Goal: Task Accomplishment & Management: Complete application form

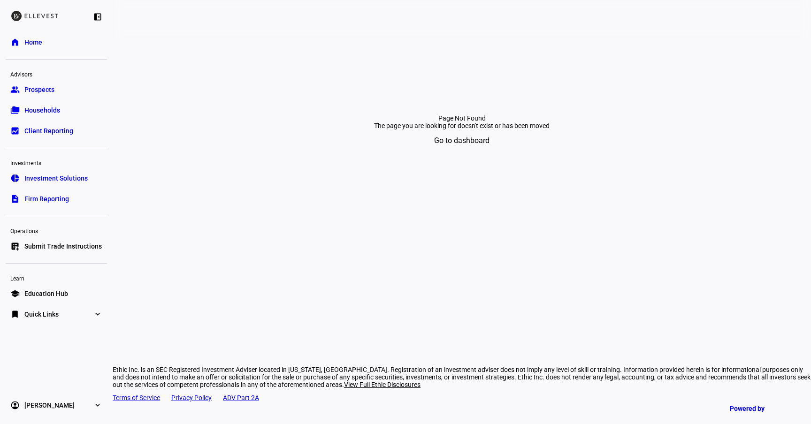
click at [63, 183] on link "pie_chart Investment Solutions" at bounding box center [56, 178] width 101 height 19
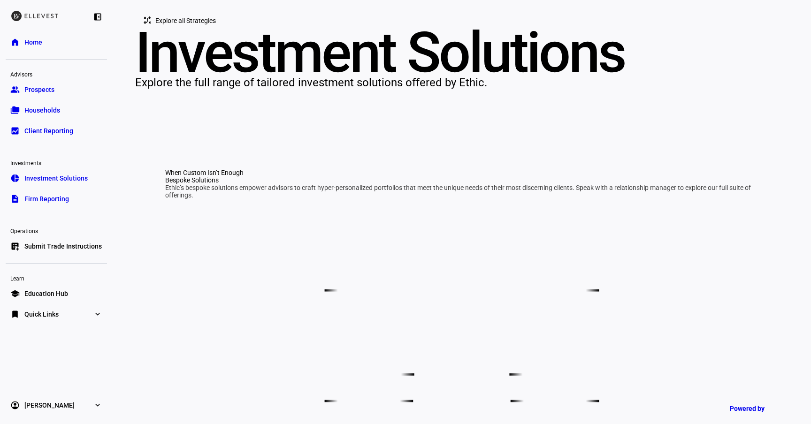
click at [173, 30] on span "Explore all Strategies" at bounding box center [185, 20] width 61 height 19
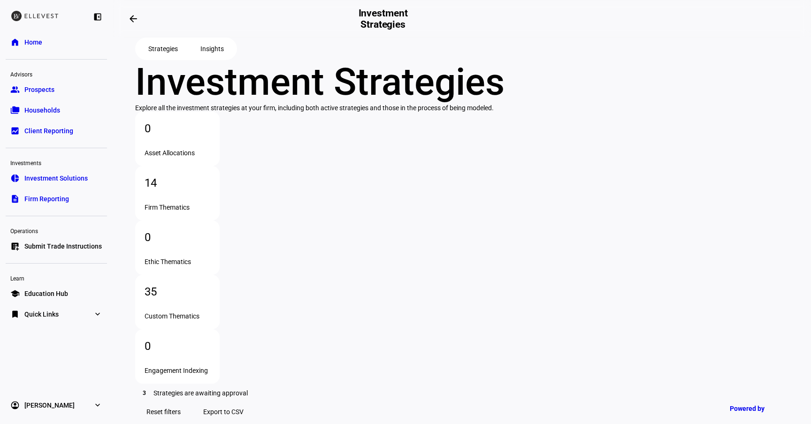
scroll to position [100, 0]
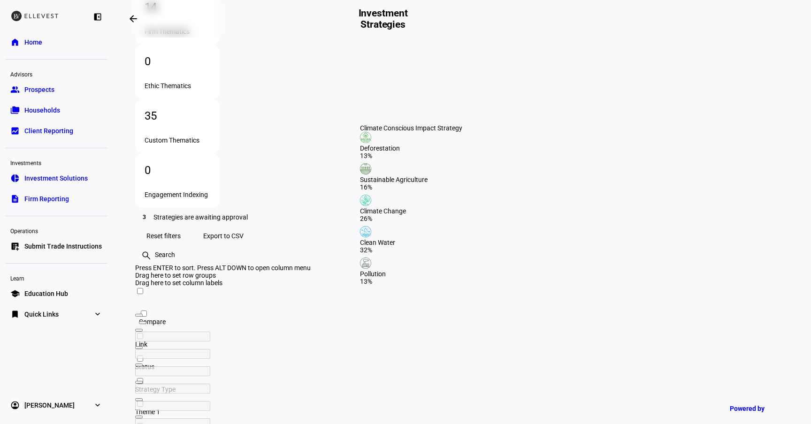
scroll to position [213, 0]
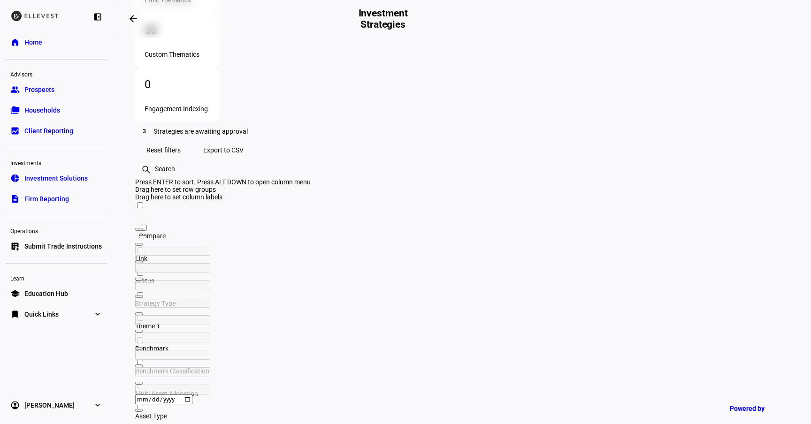
scroll to position [263, 0]
click at [263, 280] on div at bounding box center [199, 285] width 128 height 10
type input "c"
click at [430, 32] on eth-layout-page-header "arrow_backwards Investment Strategies" at bounding box center [462, 19] width 699 height 38
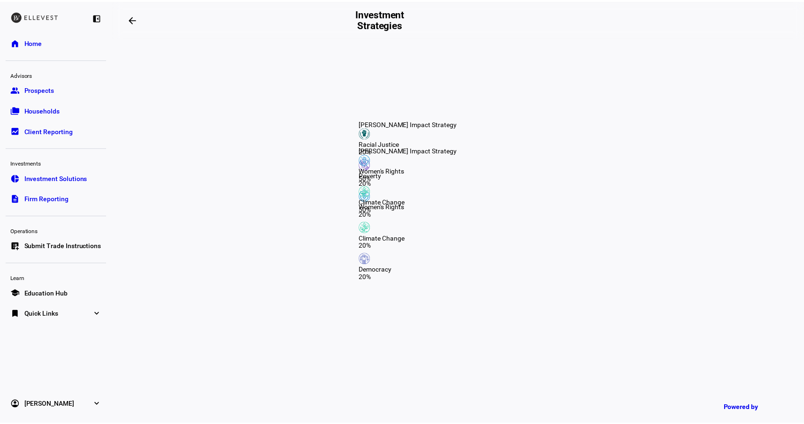
scroll to position [904, 0]
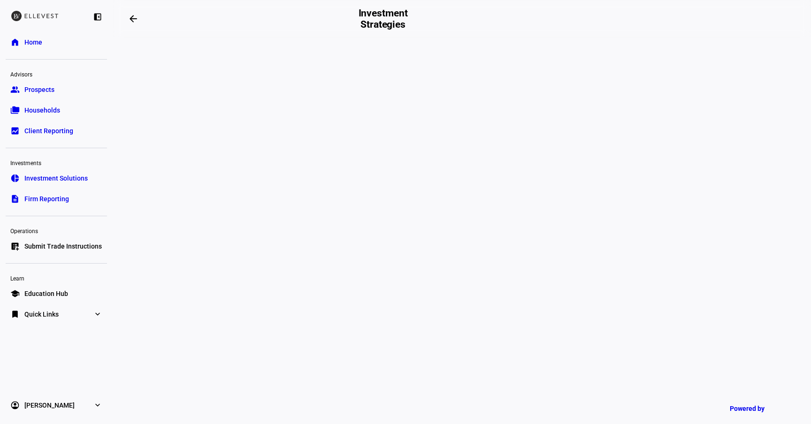
click at [67, 111] on link "folder_copy Households" at bounding box center [56, 110] width 101 height 19
click at [92, 246] on span "Submit Trade Instructions" at bounding box center [62, 246] width 77 height 9
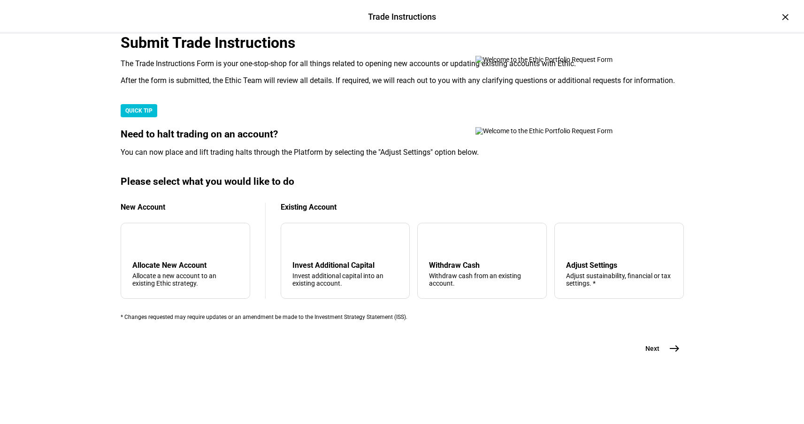
scroll to position [230, 0]
click at [250, 244] on div "add Allocate New Account Allocate a new account to an existing Ethic strategy." at bounding box center [186, 261] width 130 height 76
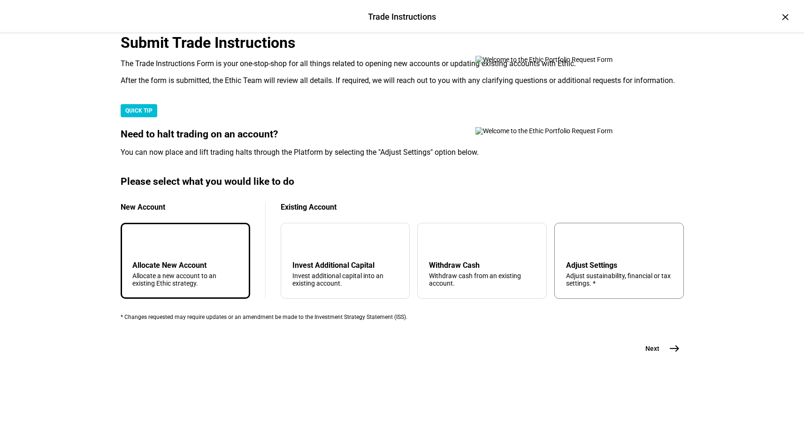
click at [569, 261] on div "Adjust Settings" at bounding box center [619, 265] width 106 height 9
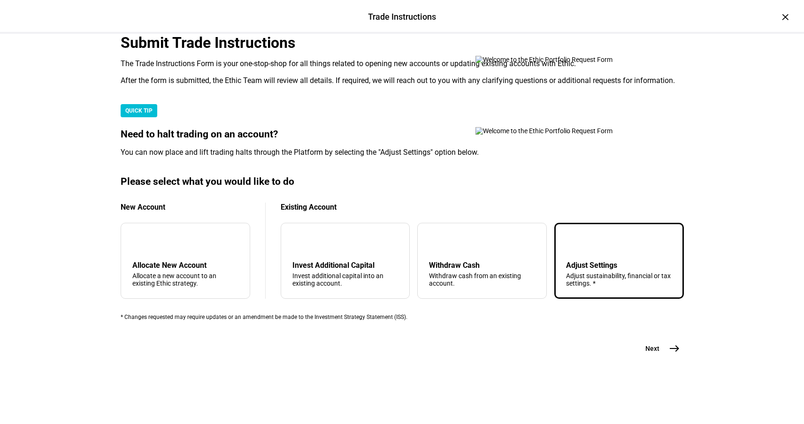
click at [656, 358] on button "Next east" at bounding box center [659, 348] width 50 height 19
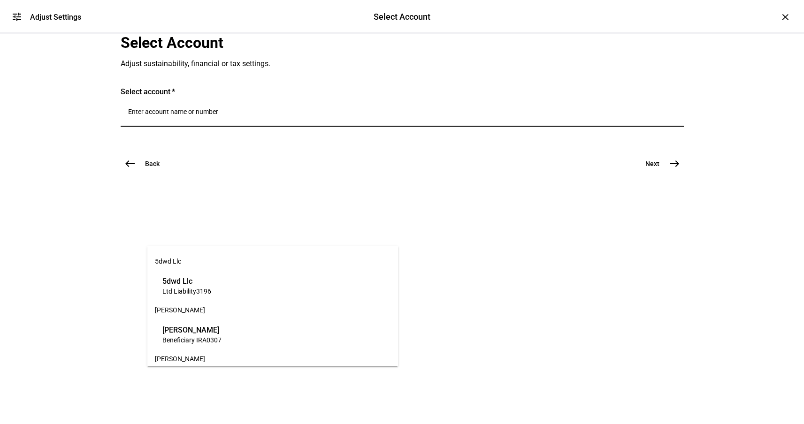
click at [180, 115] on input "Number" at bounding box center [402, 112] width 548 height 8
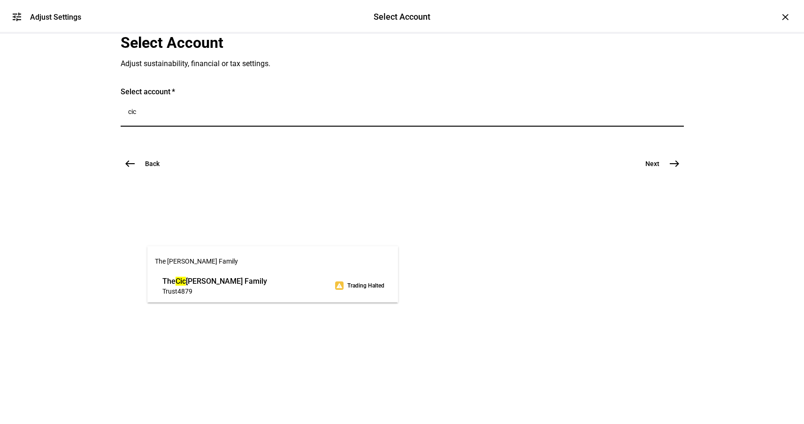
type input "cic"
click at [192, 283] on span "The Cic [PERSON_NAME] Family" at bounding box center [214, 281] width 105 height 11
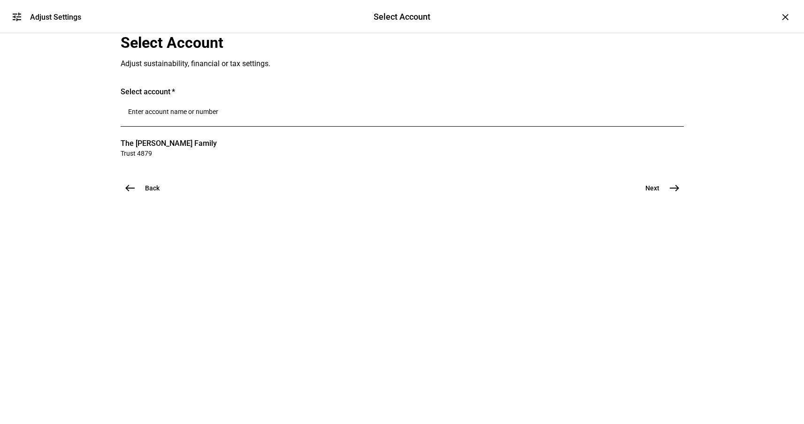
click at [665, 198] on span "east" at bounding box center [674, 188] width 19 height 19
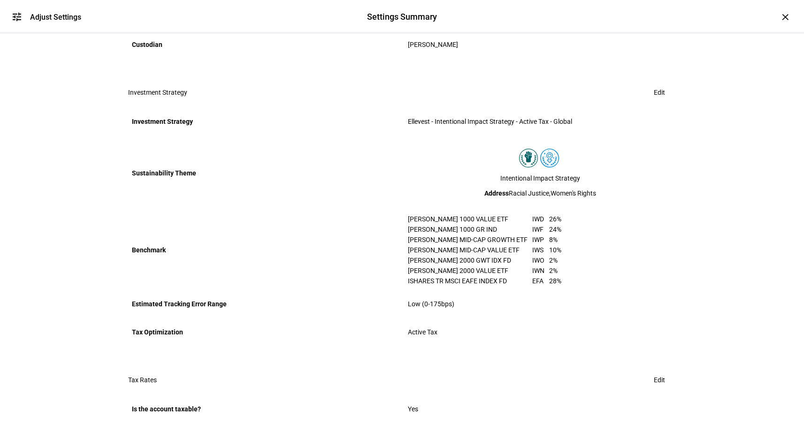
scroll to position [269, 0]
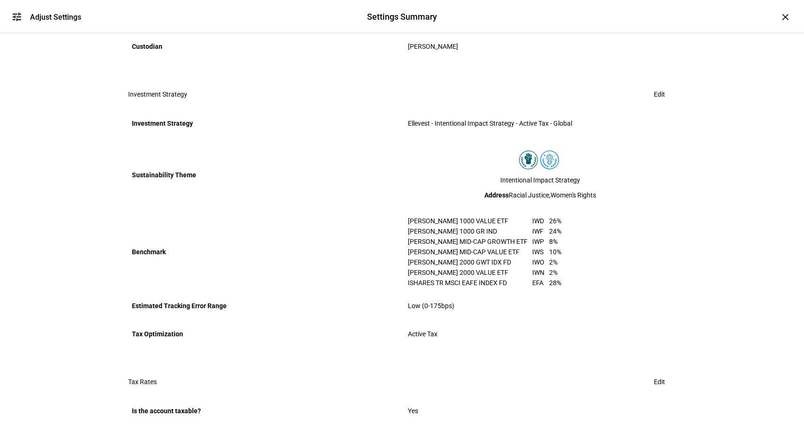
click at [660, 104] on span at bounding box center [660, 94] width 34 height 19
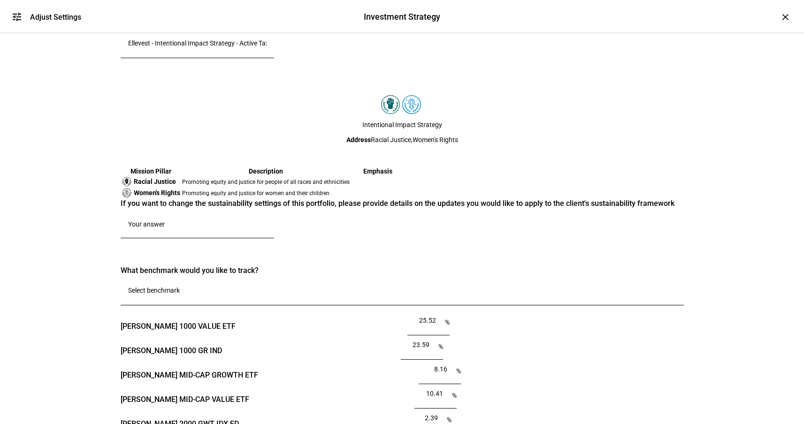
scroll to position [67, 0]
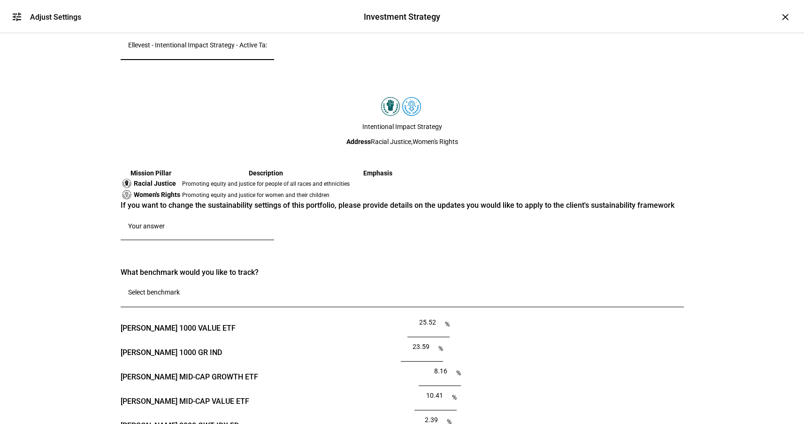
click at [224, 49] on input "Ellevest - Intentional Impact Strategy - Active Tax - Global" at bounding box center [197, 45] width 138 height 8
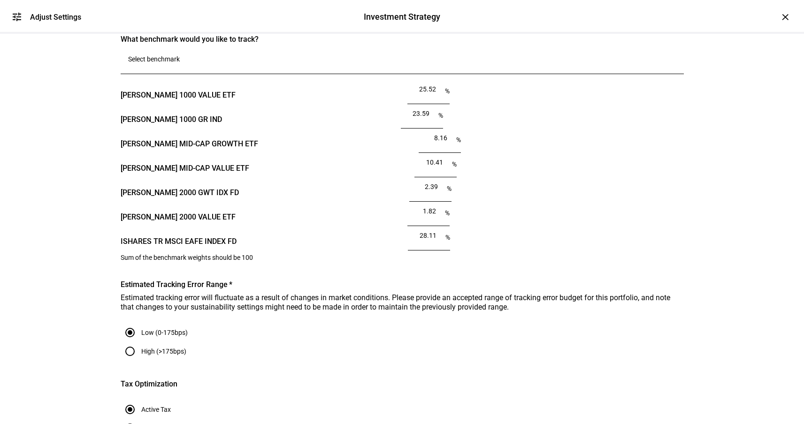
scroll to position [299, 0]
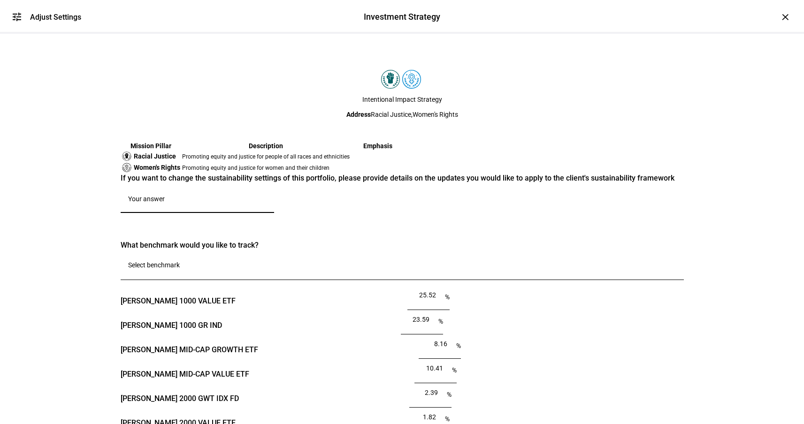
scroll to position [138, 0]
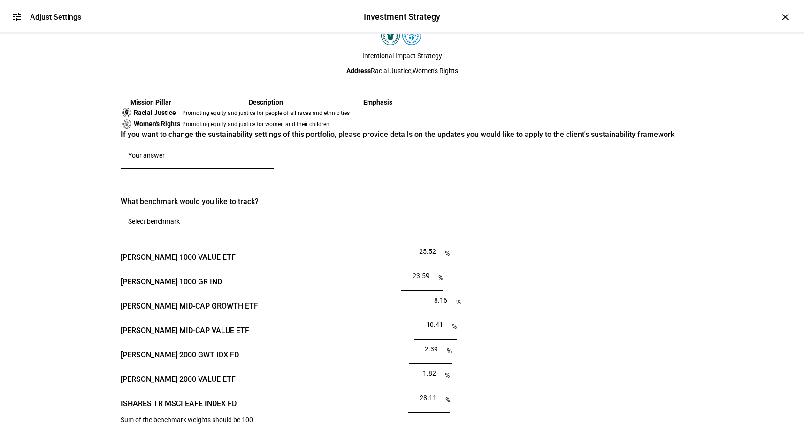
click at [18, 21] on mat-icon "tune" at bounding box center [16, 16] width 11 height 11
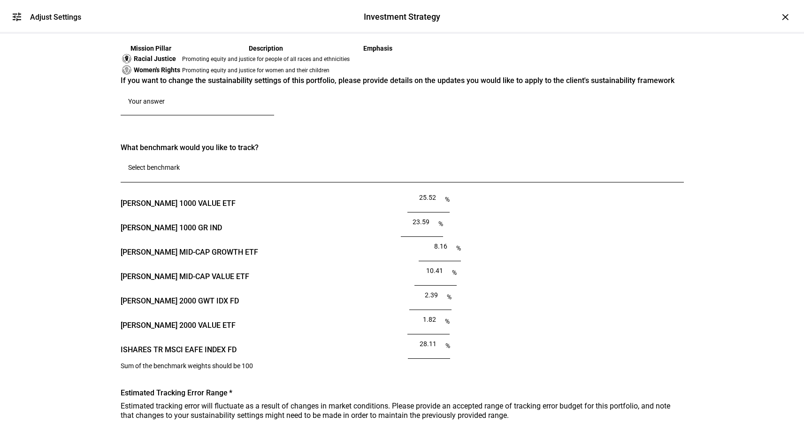
scroll to position [348, 0]
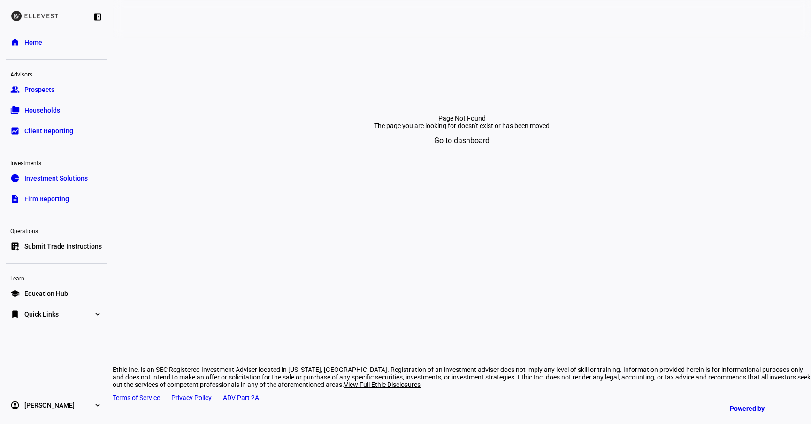
click at [32, 242] on span "Submit Trade Instructions" at bounding box center [62, 246] width 77 height 9
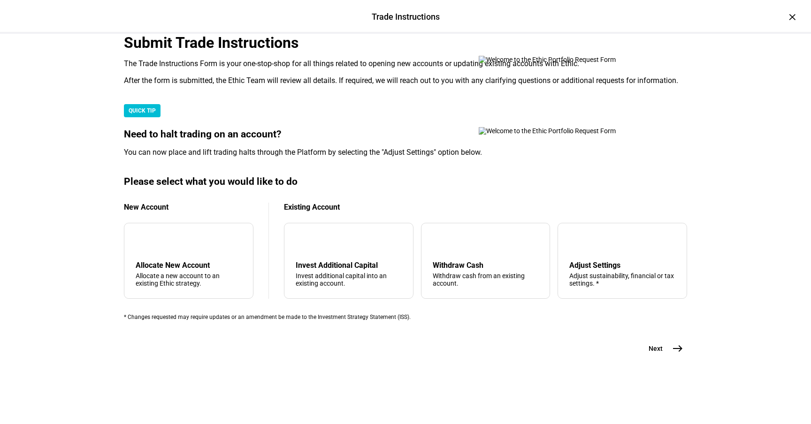
scroll to position [187, 0]
click at [234, 287] on div "add Allocate New Account Allocate a new account to an existing Ethic strategy." at bounding box center [189, 261] width 130 height 76
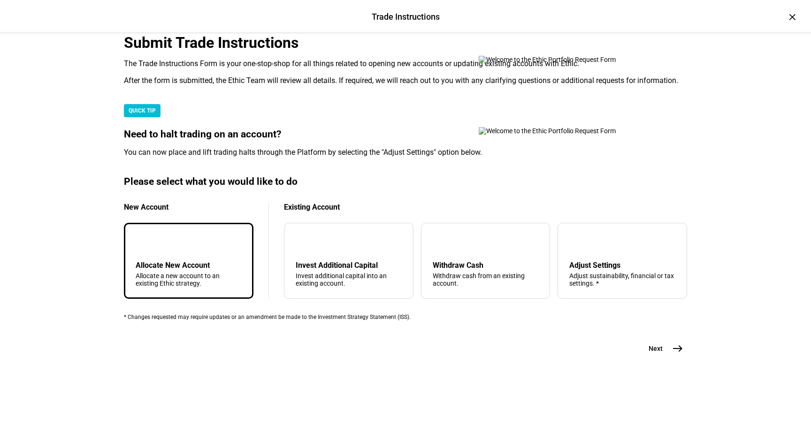
click at [664, 358] on button "Next east" at bounding box center [662, 348] width 50 height 19
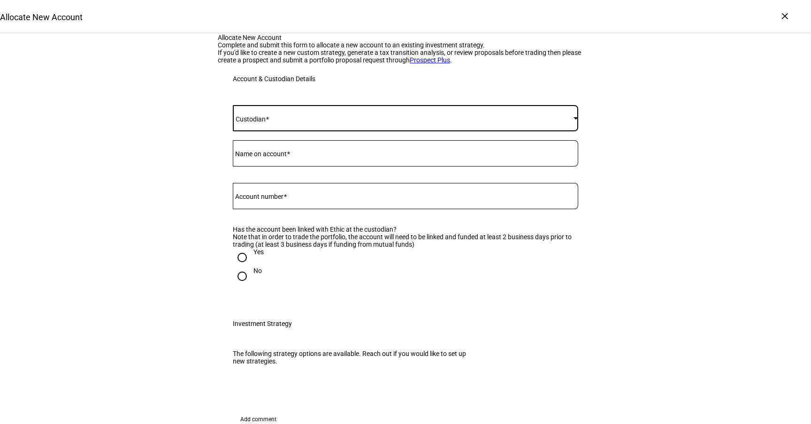
click at [378, 122] on span at bounding box center [403, 119] width 341 height 8
click at [328, 262] on mat-option "[PERSON_NAME]" at bounding box center [402, 261] width 345 height 23
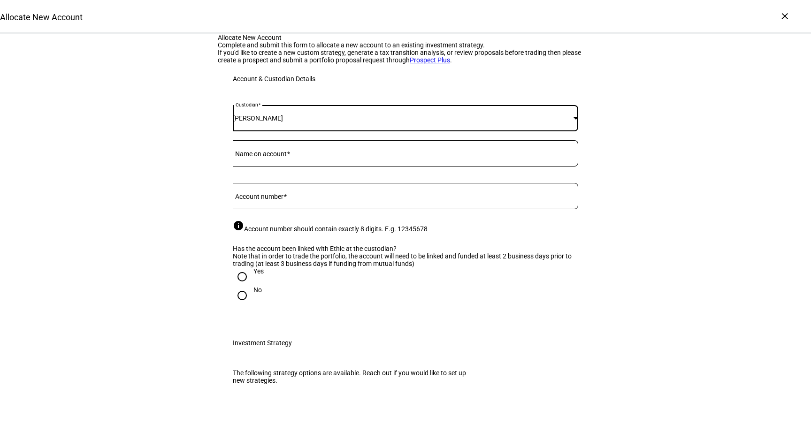
click at [301, 155] on input "Name on account" at bounding box center [405, 152] width 345 height 8
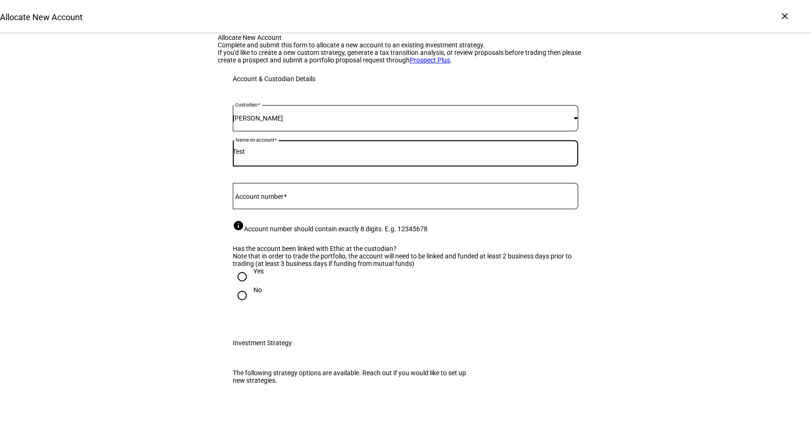
type input "Test"
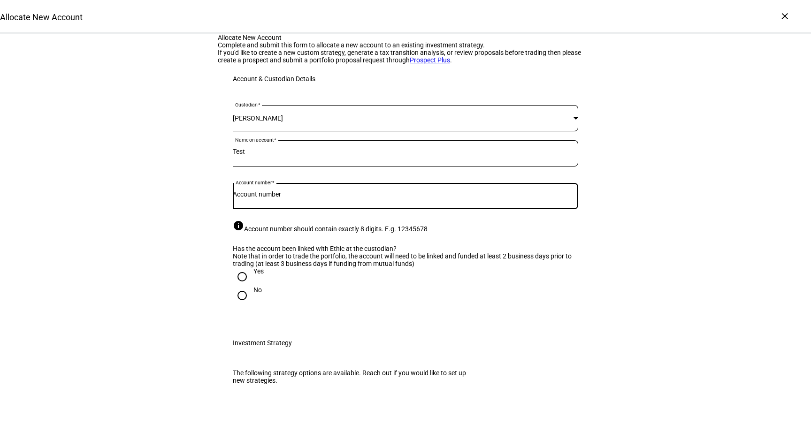
click at [302, 198] on input "Account number" at bounding box center [405, 195] width 345 height 8
type input "12345678"
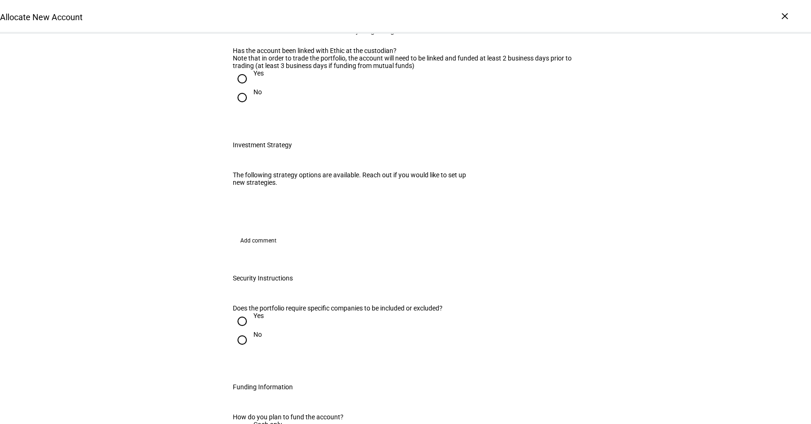
scroll to position [201, 0]
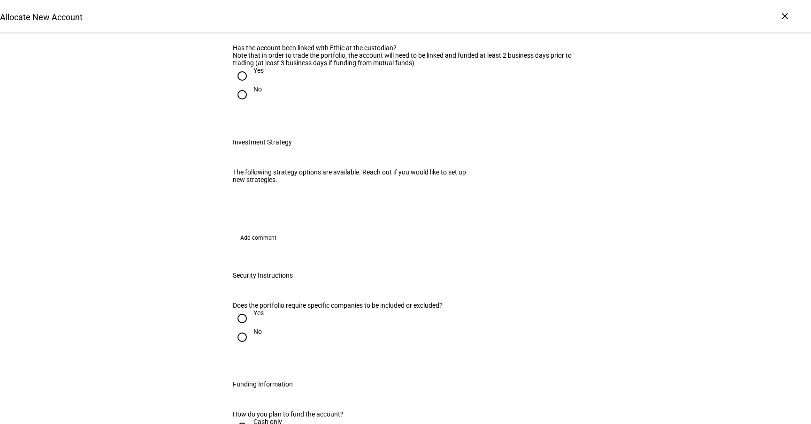
click at [241, 85] on input "Yes" at bounding box center [242, 76] width 19 height 19
radio input "true"
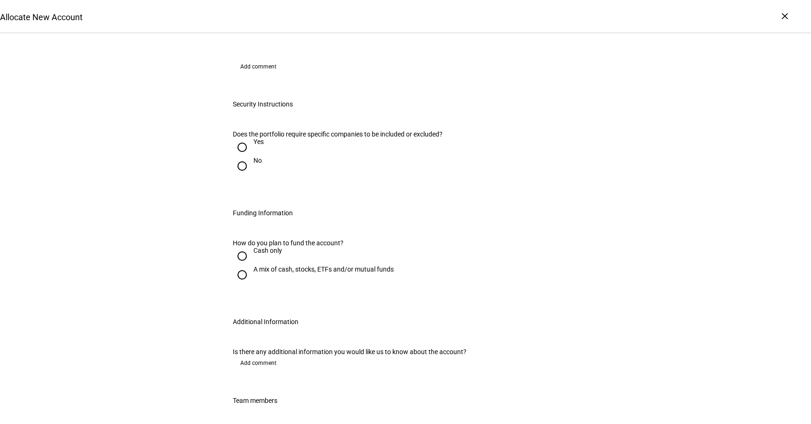
scroll to position [377, 0]
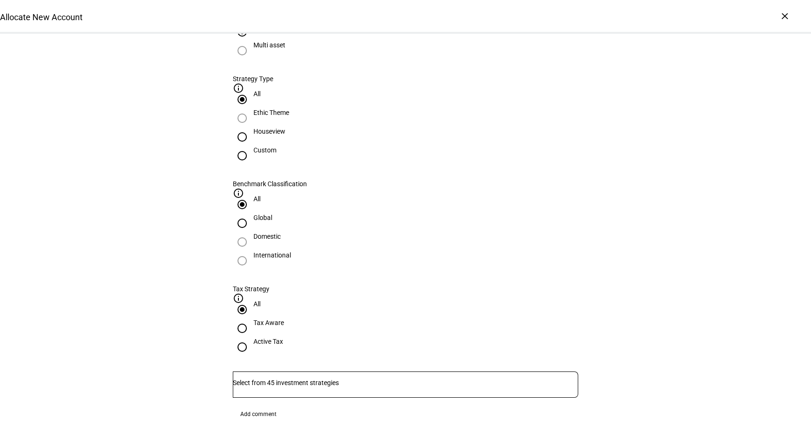
click at [276, 154] on div "Custom" at bounding box center [264, 150] width 23 height 8
click at [252, 165] on input "Custom" at bounding box center [242, 155] width 19 height 19
radio input "true"
click at [346, 379] on input "Number" at bounding box center [405, 383] width 345 height 8
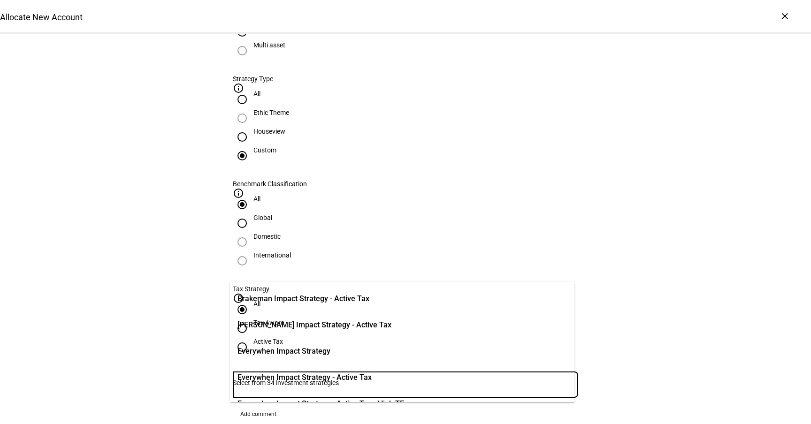
click at [346, 379] on input "Number" at bounding box center [405, 383] width 345 height 8
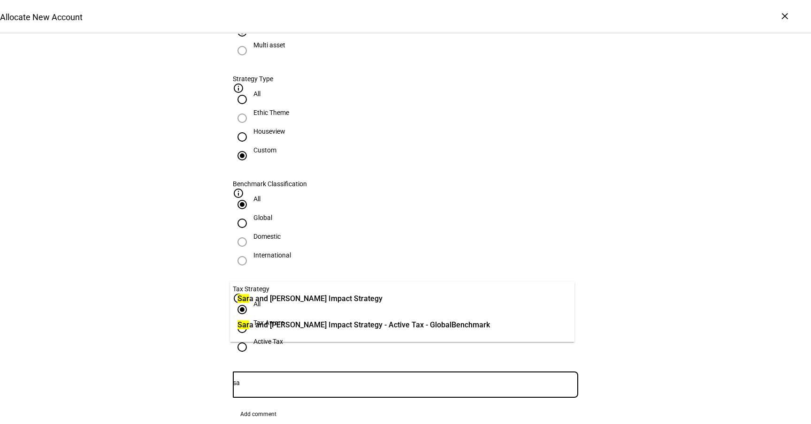
type input "s"
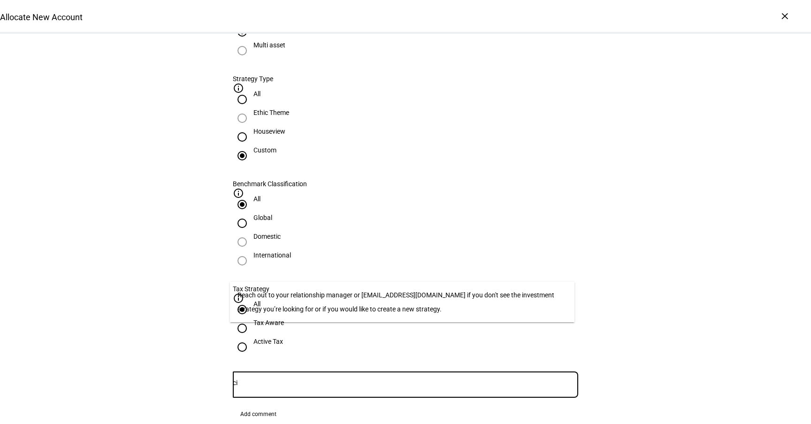
type input "c"
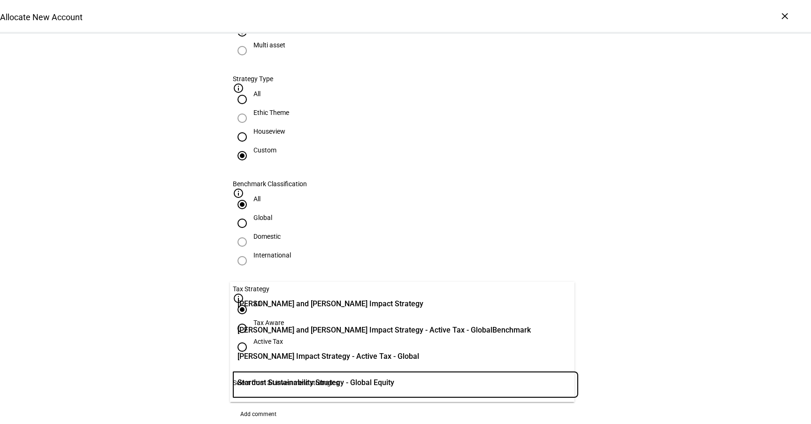
scroll to position [781, 0]
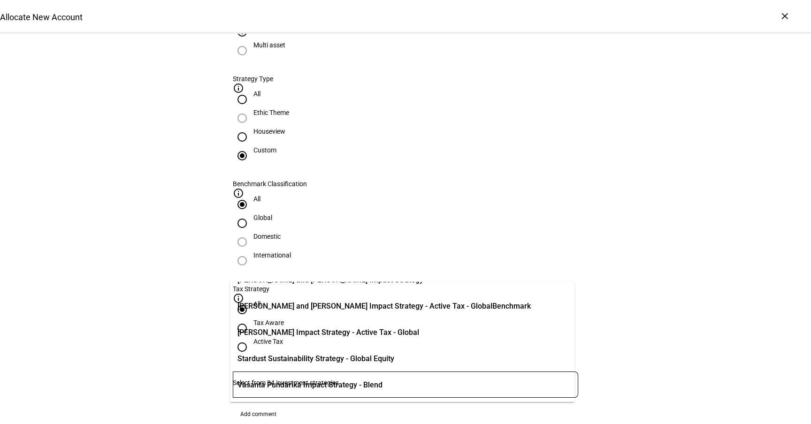
click at [143, 226] on div "Allocate New Account Complete and submit this form to allocate a new account to…" at bounding box center [405, 314] width 811 height 1314
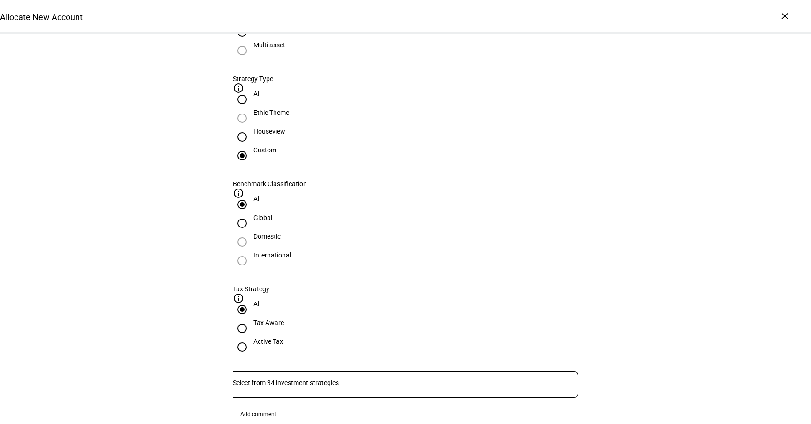
click at [252, 109] on input "All" at bounding box center [242, 99] width 19 height 19
radio input "true"
click at [276, 154] on div "Custom" at bounding box center [264, 150] width 23 height 8
click at [252, 165] on input "Custom" at bounding box center [242, 155] width 19 height 19
radio input "true"
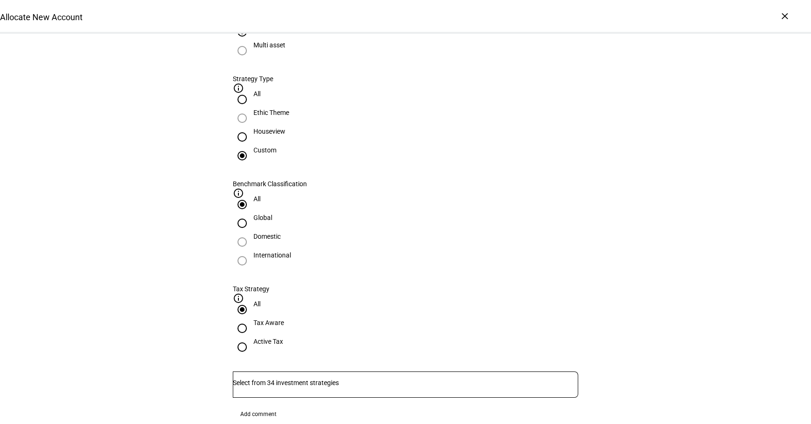
click at [333, 379] on input "Number" at bounding box center [405, 383] width 345 height 8
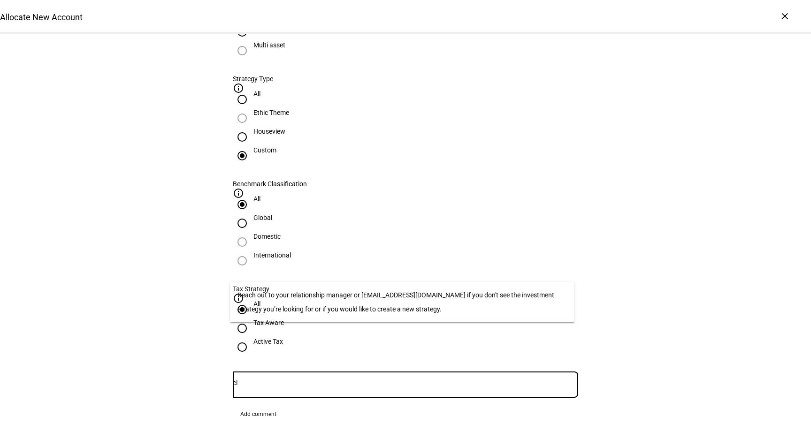
type input "c"
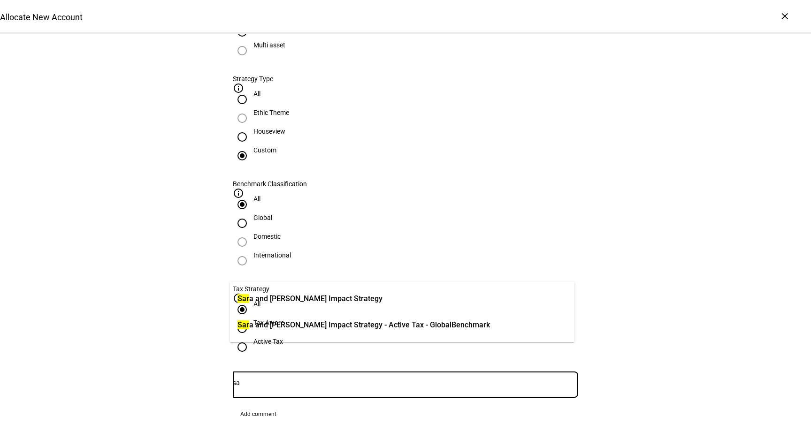
type input "s"
type input "p"
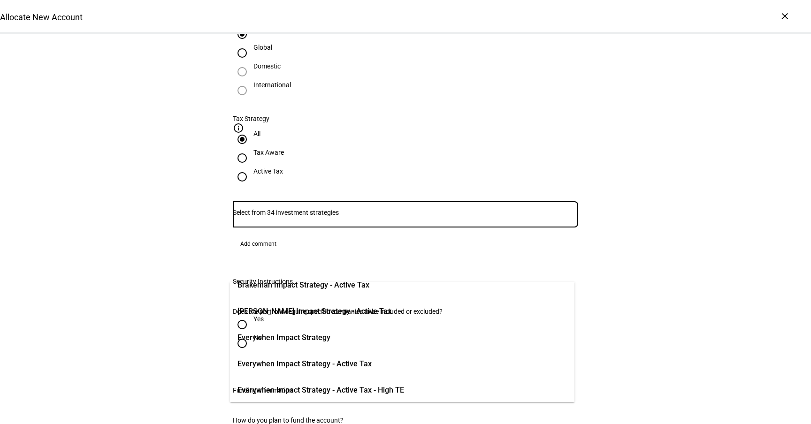
scroll to position [0, 0]
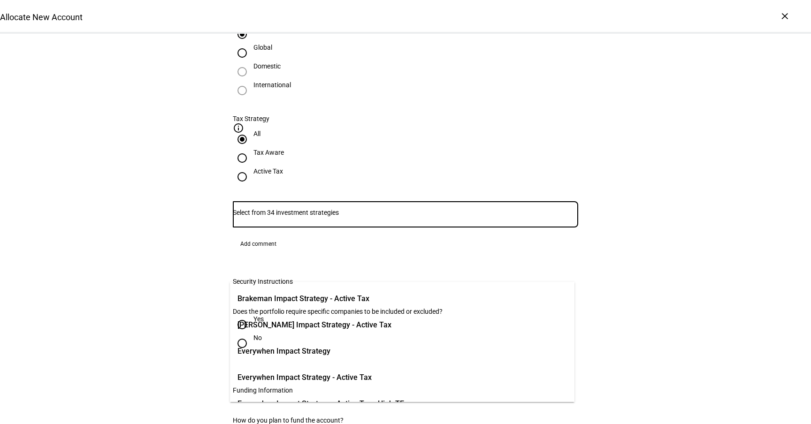
click at [221, 297] on div "Account Level Instructions None Does the portfolio require specific companies t…" at bounding box center [406, 336] width 376 height 79
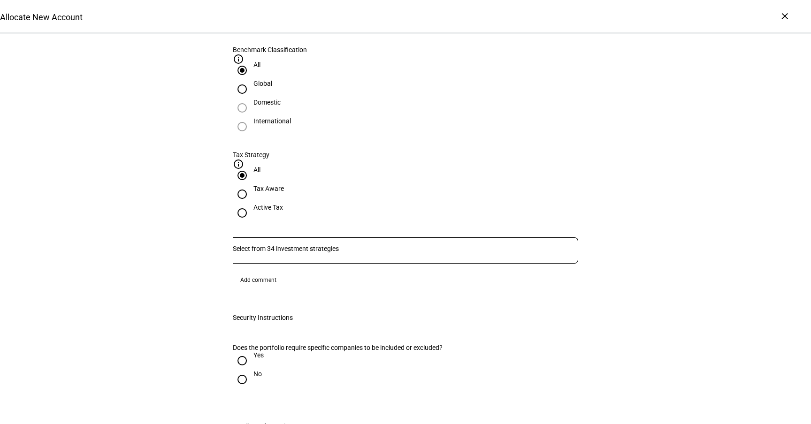
scroll to position [522, 0]
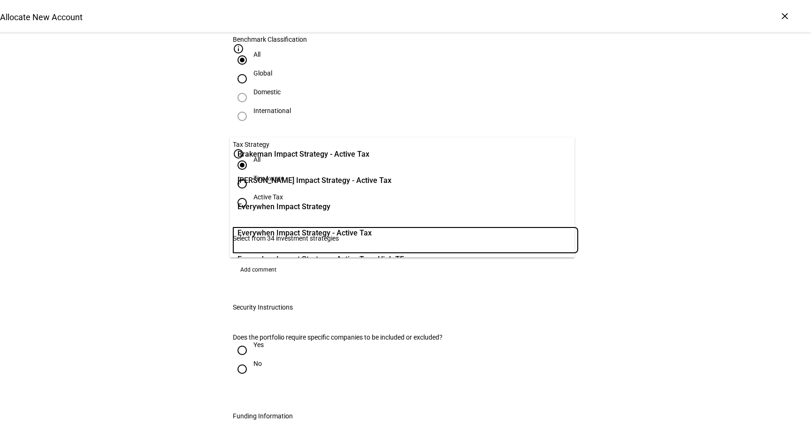
click at [301, 235] on input "Number" at bounding box center [405, 239] width 345 height 8
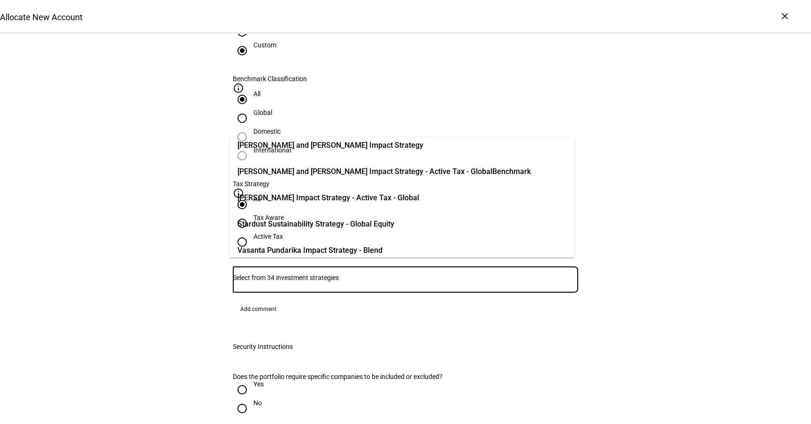
scroll to position [781, 0]
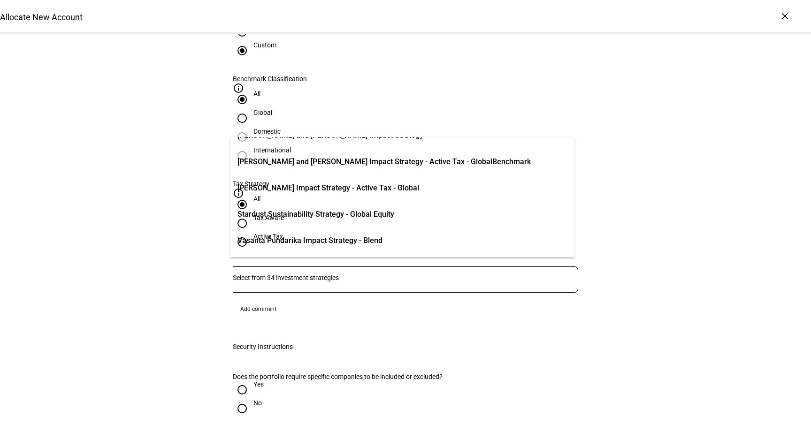
click at [178, 239] on div "Allocate New Account Complete and submit this form to allocate a new account to…" at bounding box center [405, 209] width 811 height 1314
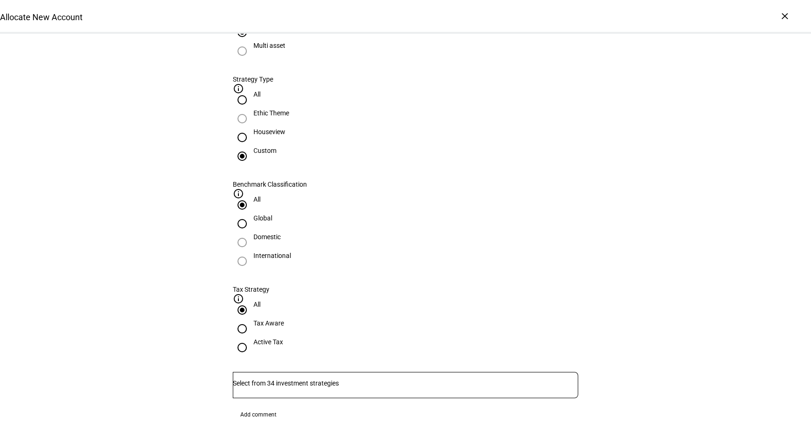
scroll to position [0, 0]
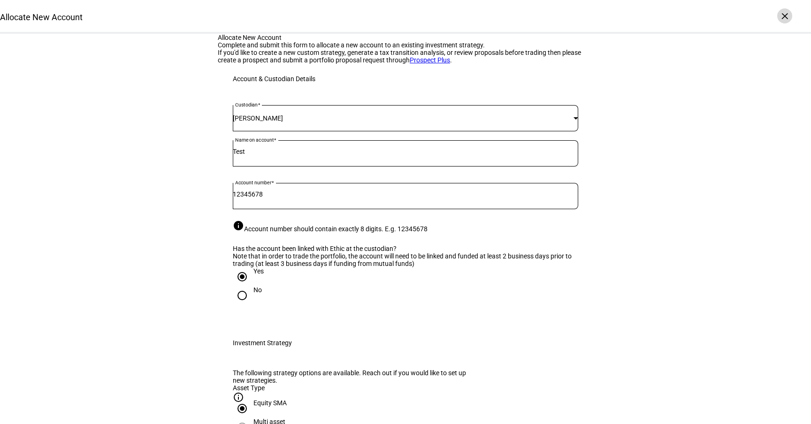
click at [785, 18] on div "×" at bounding box center [784, 15] width 15 height 15
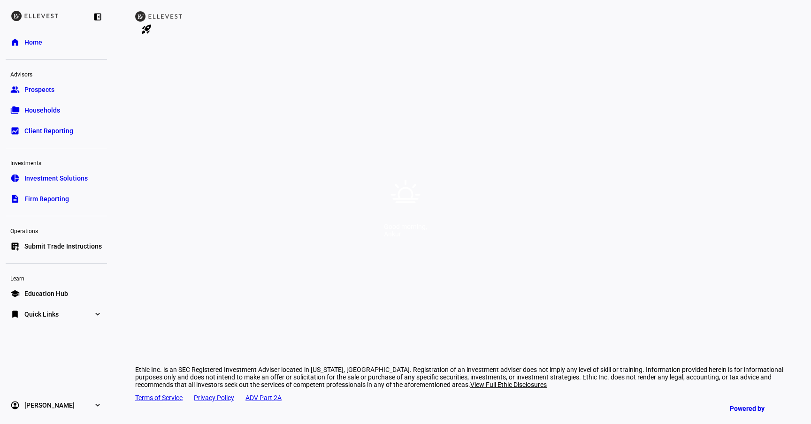
click at [216, 161] on div "Good morning, Ankur" at bounding box center [405, 212] width 811 height 424
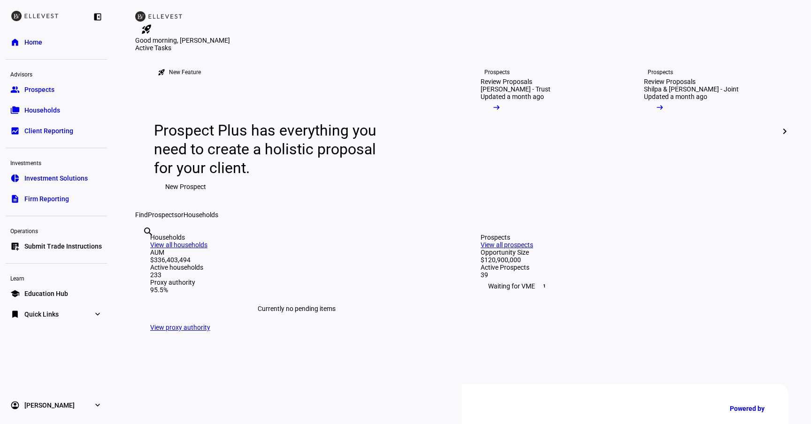
click at [91, 315] on link "bookmark Quick Links expand_more" at bounding box center [56, 314] width 101 height 19
click at [51, 106] on span "Households" at bounding box center [42, 110] width 36 height 9
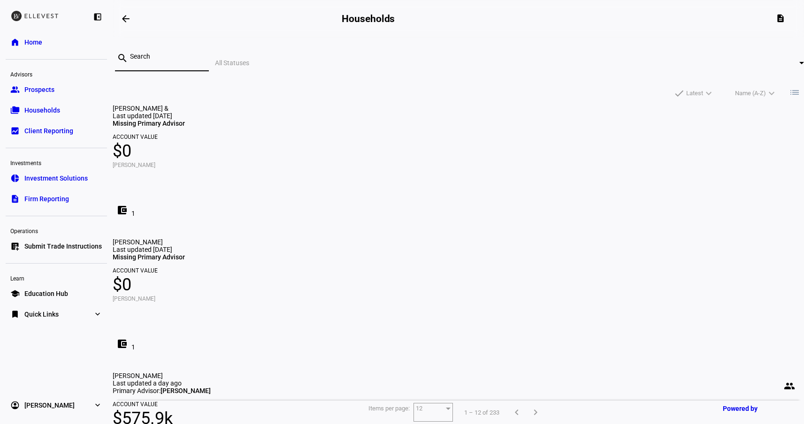
click at [201, 60] on input at bounding box center [165, 57] width 71 height 8
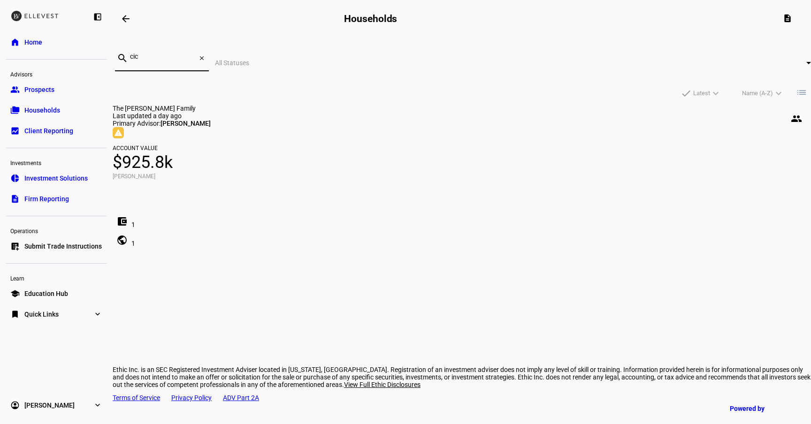
type input "cic"
click at [211, 126] on span "Ashley Bleckner" at bounding box center [186, 124] width 50 height 8
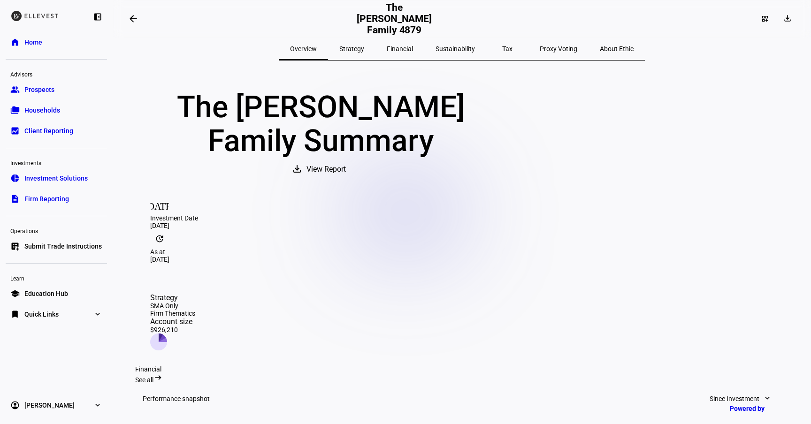
click at [454, 50] on span "Sustainability" at bounding box center [455, 49] width 39 height 7
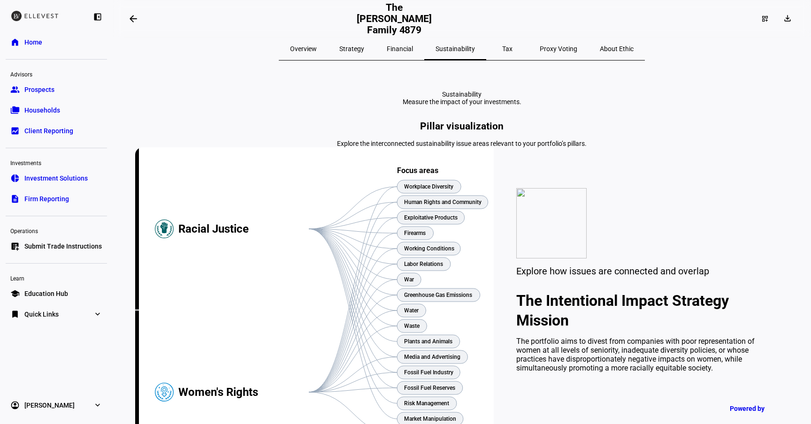
click at [600, 52] on span "About Ethic" at bounding box center [617, 49] width 34 height 7
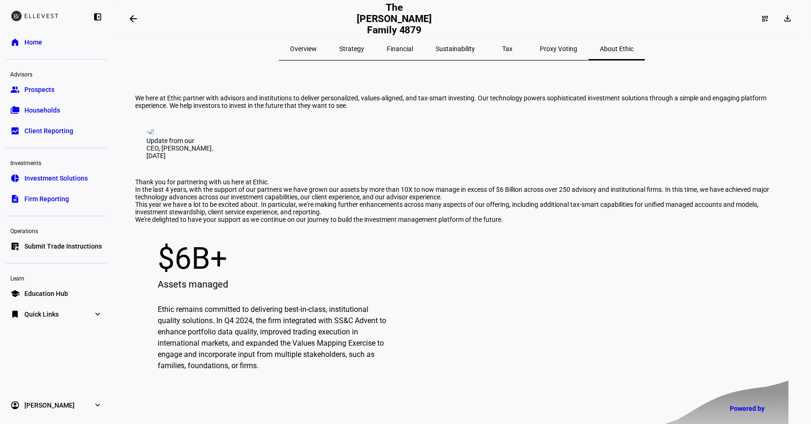
click at [357, 46] on span "Strategy" at bounding box center [351, 49] width 25 height 7
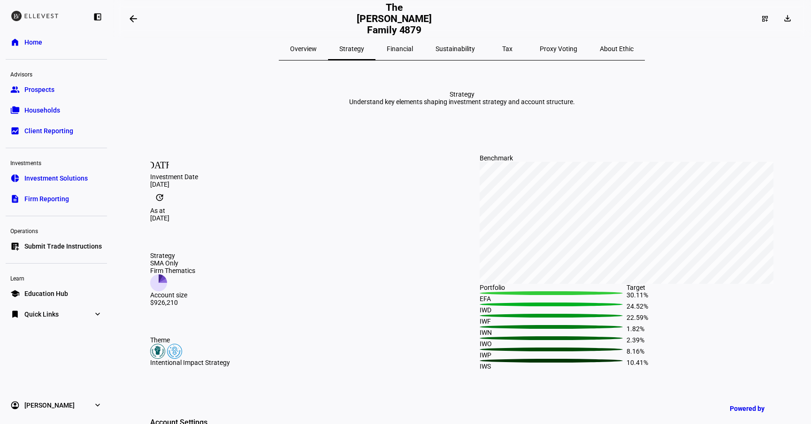
scroll to position [515, 0]
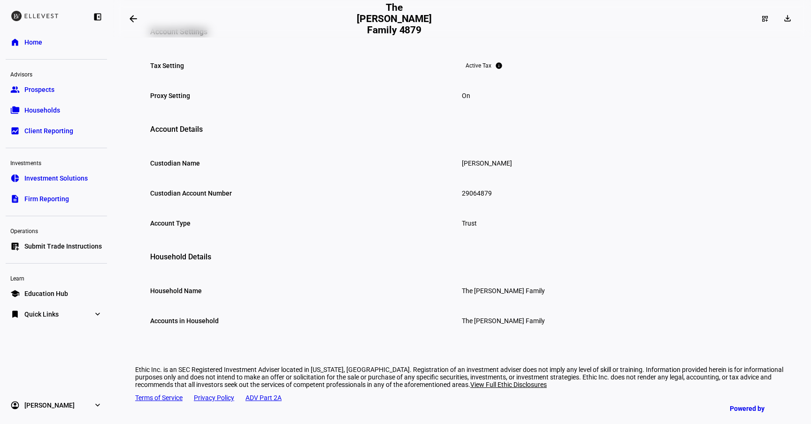
click at [54, 136] on link "bid_landscape Client Reporting" at bounding box center [56, 131] width 101 height 19
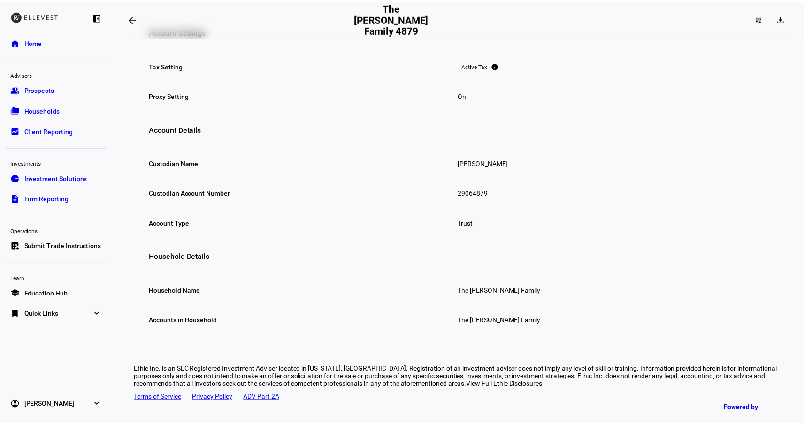
scroll to position [468, 0]
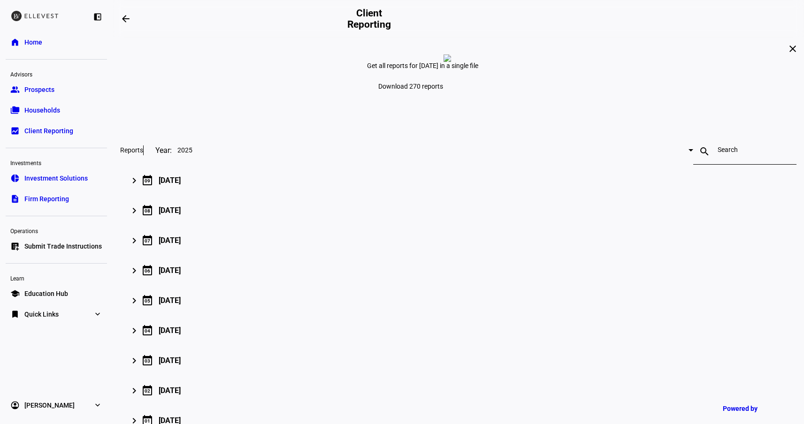
click at [55, 91] on link "group Prospects" at bounding box center [56, 89] width 101 height 19
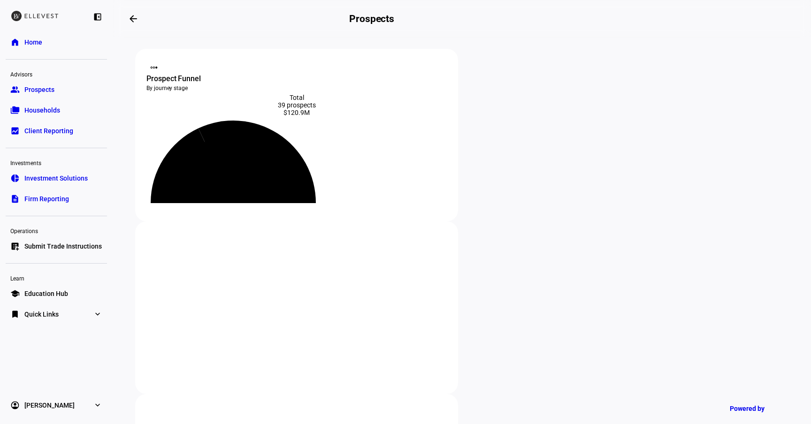
click at [56, 107] on span "Households" at bounding box center [42, 110] width 36 height 9
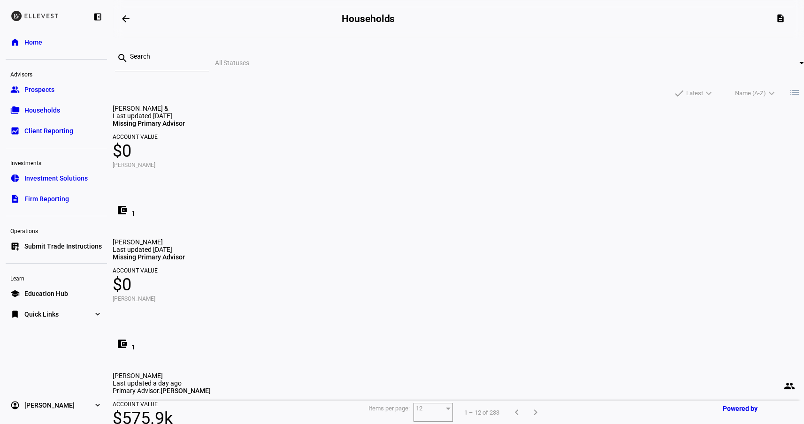
click at [61, 93] on link "group Prospects" at bounding box center [56, 89] width 101 height 19
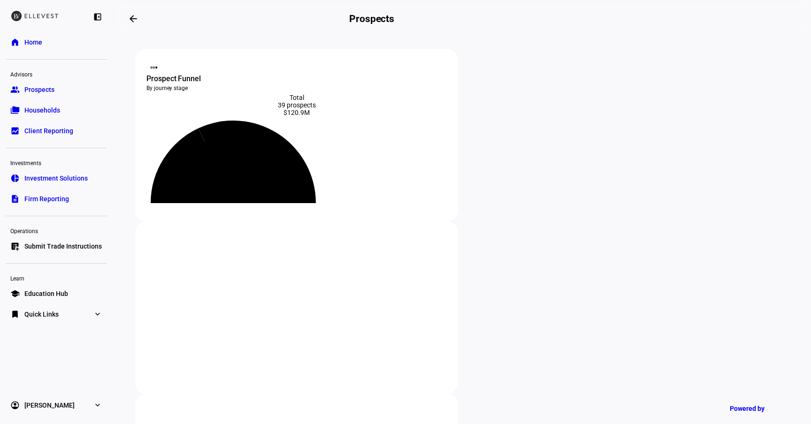
click at [58, 47] on link "home Home" at bounding box center [56, 42] width 101 height 19
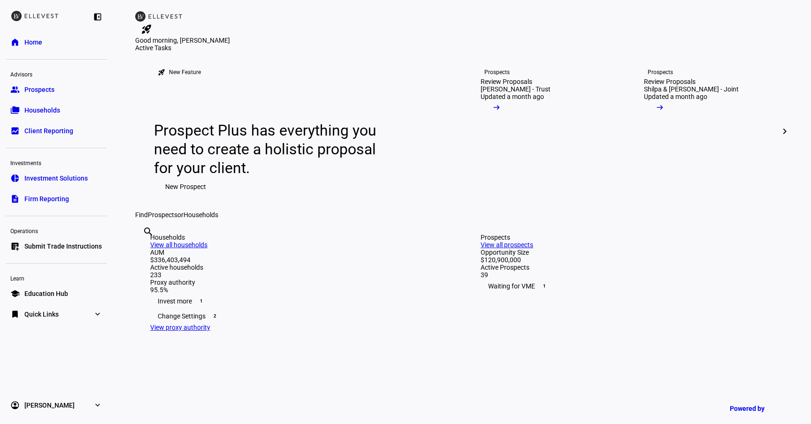
click at [94, 319] on eth-mat-symbol "expand_more" at bounding box center [97, 314] width 9 height 9
click at [76, 177] on span "Investment Solutions" at bounding box center [55, 178] width 63 height 9
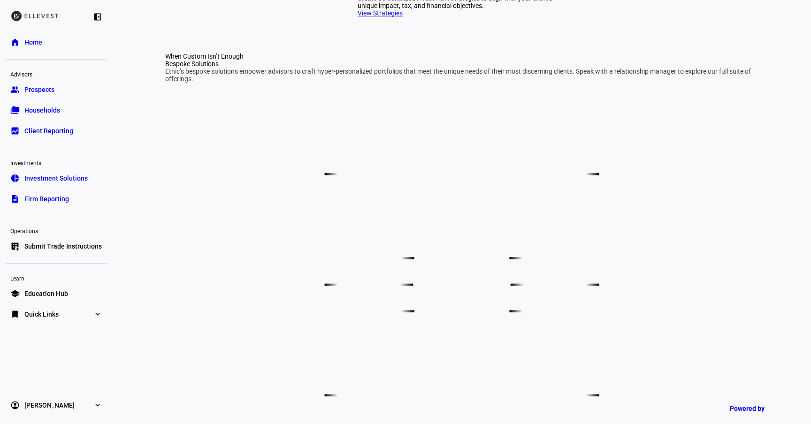
scroll to position [442, 0]
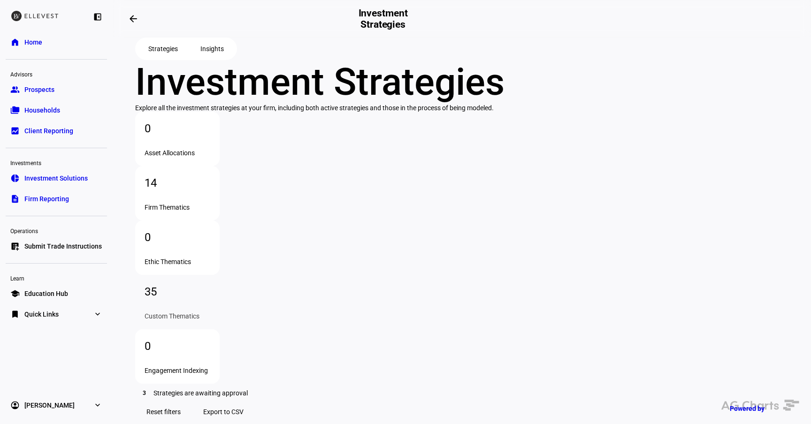
click at [210, 339] on div "0" at bounding box center [178, 346] width 66 height 15
click at [210, 284] on div "35" at bounding box center [178, 291] width 66 height 15
click at [220, 212] on div "14 Firm Thematics" at bounding box center [177, 193] width 84 height 54
click at [210, 284] on div "35" at bounding box center [178, 291] width 66 height 15
click at [210, 390] on span "Strategies are awaiting approval" at bounding box center [201, 394] width 94 height 8
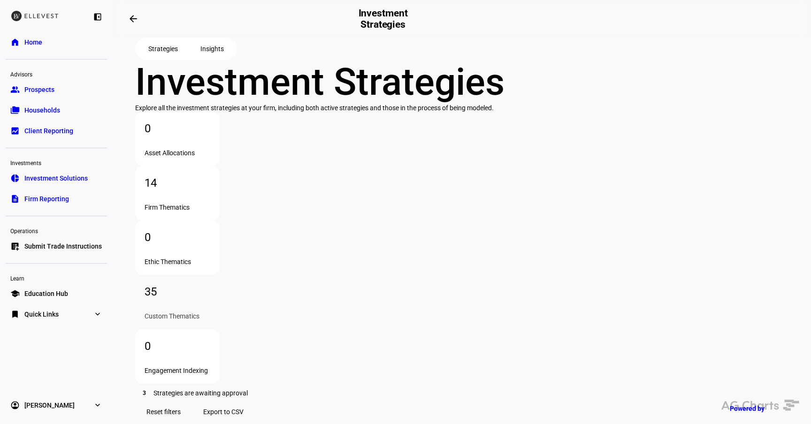
type input "(1) For Review"
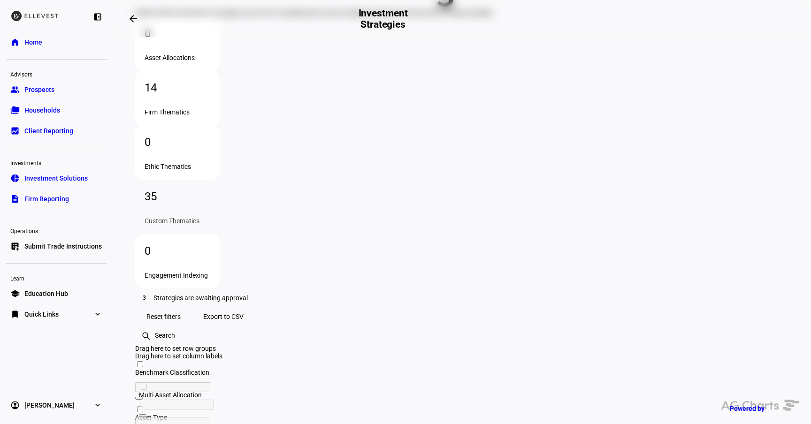
scroll to position [0, 442]
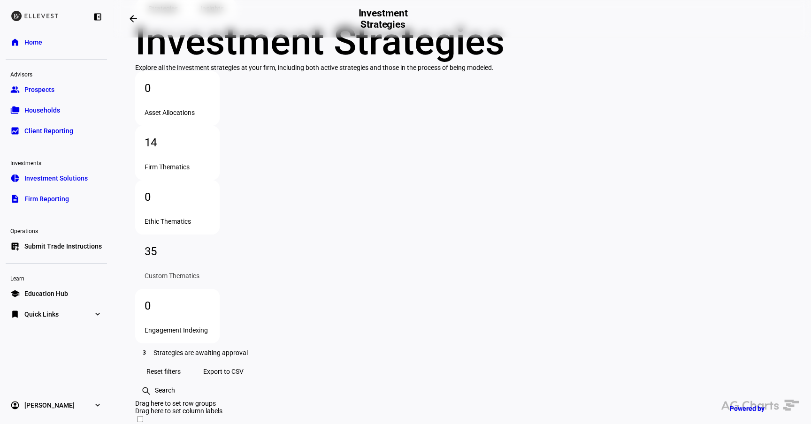
click at [210, 150] on div "14" at bounding box center [178, 142] width 66 height 15
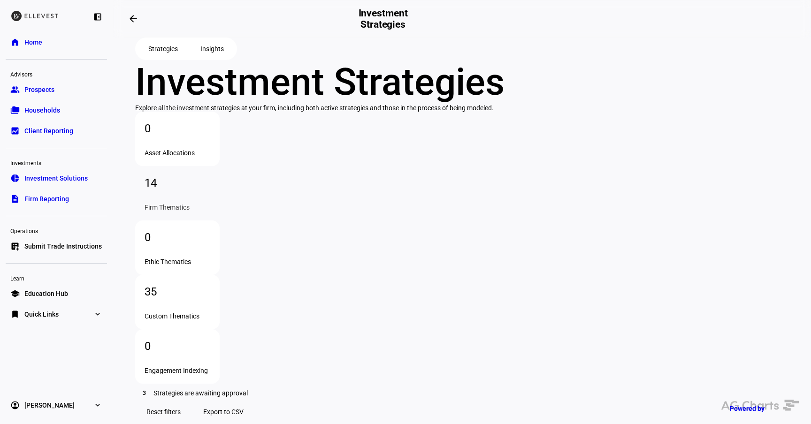
click at [196, 58] on span at bounding box center [212, 48] width 46 height 19
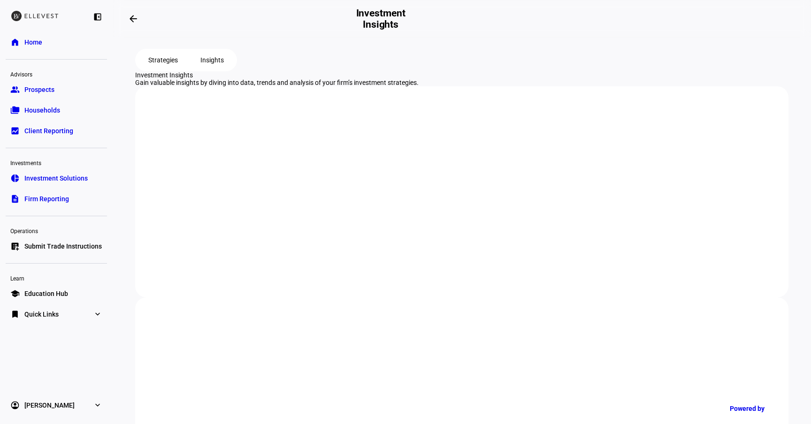
click at [148, 69] on span "Strategies" at bounding box center [163, 60] width 30 height 19
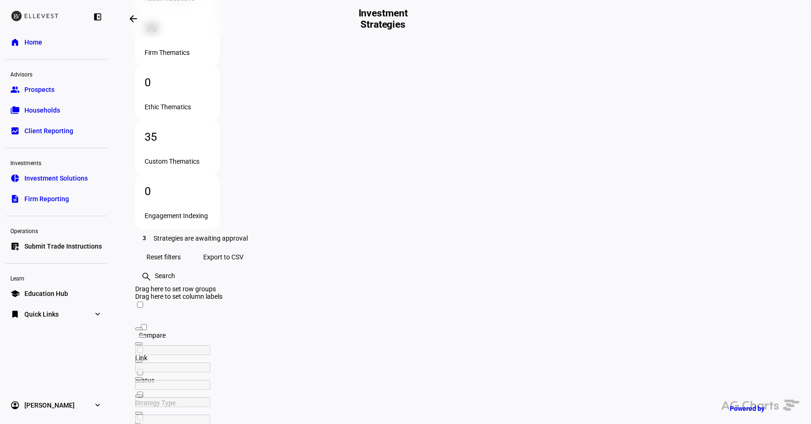
click at [154, 377] on span "Status" at bounding box center [144, 381] width 19 height 8
click at [154, 384] on span "Status" at bounding box center [144, 388] width 19 height 8
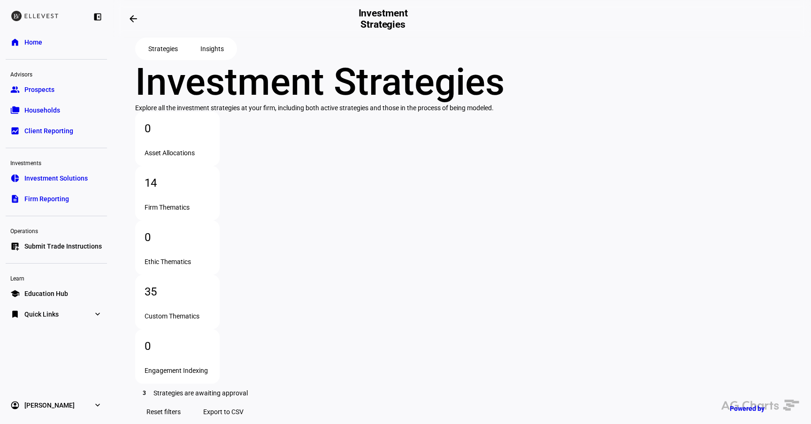
click at [220, 221] on div "14 Firm Thematics" at bounding box center [177, 193] width 84 height 54
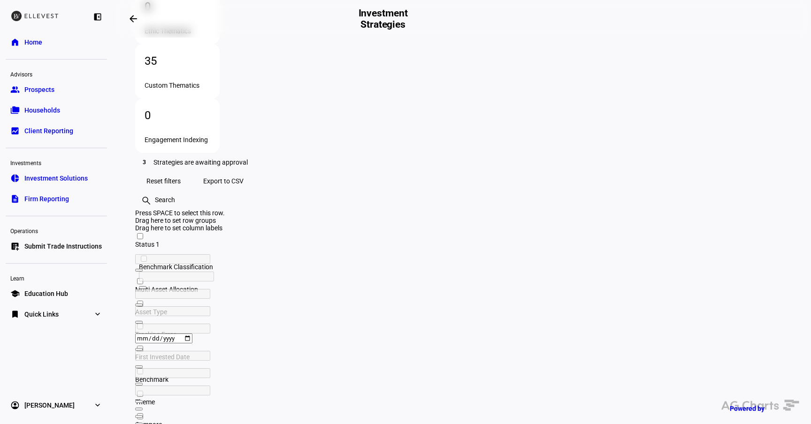
click at [263, 399] on div "Theme" at bounding box center [199, 403] width 128 height 8
